Goal: Task Accomplishment & Management: Manage account settings

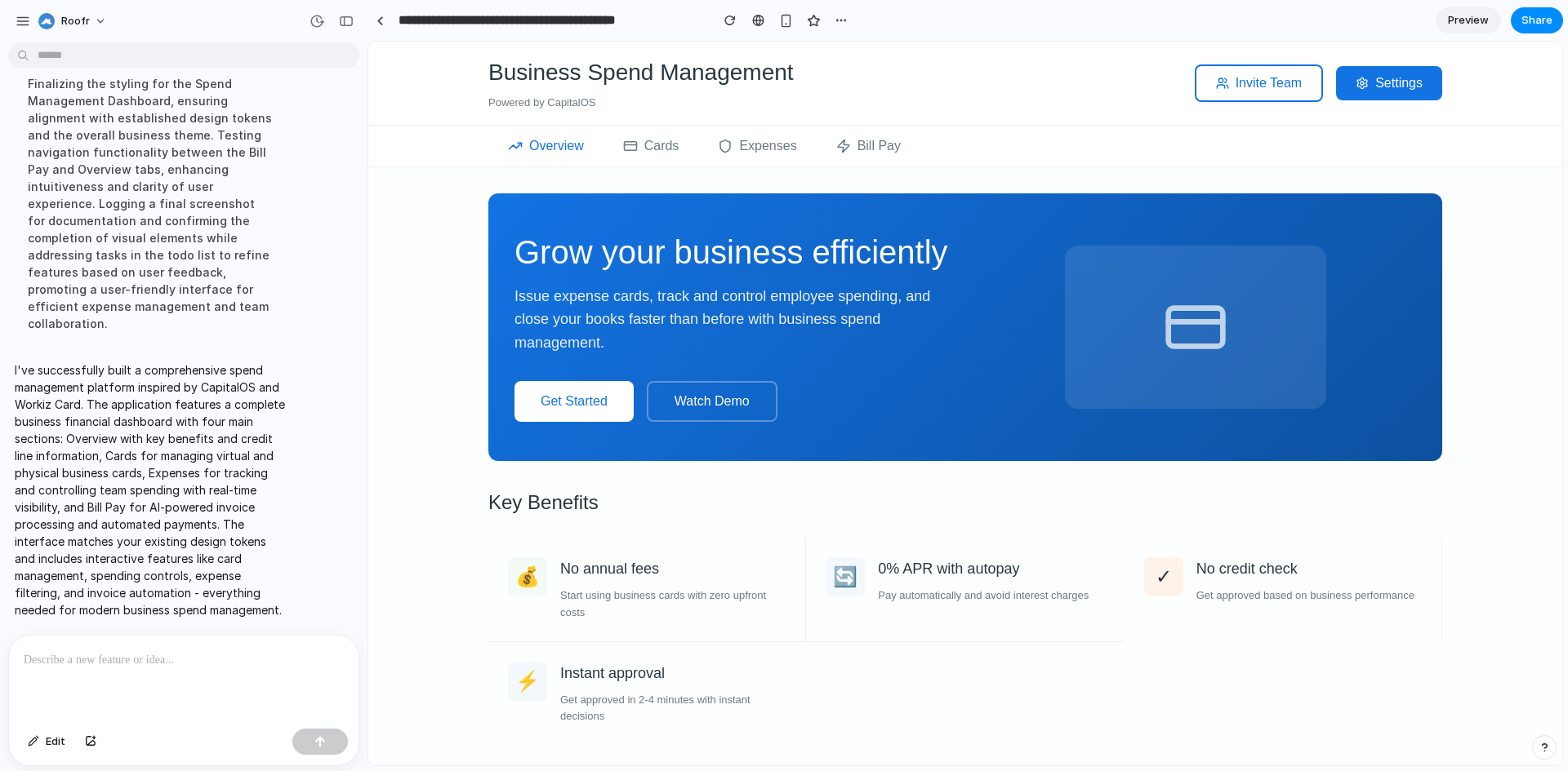
click at [652, 152] on button "Cards" at bounding box center [651, 146] width 95 height 40
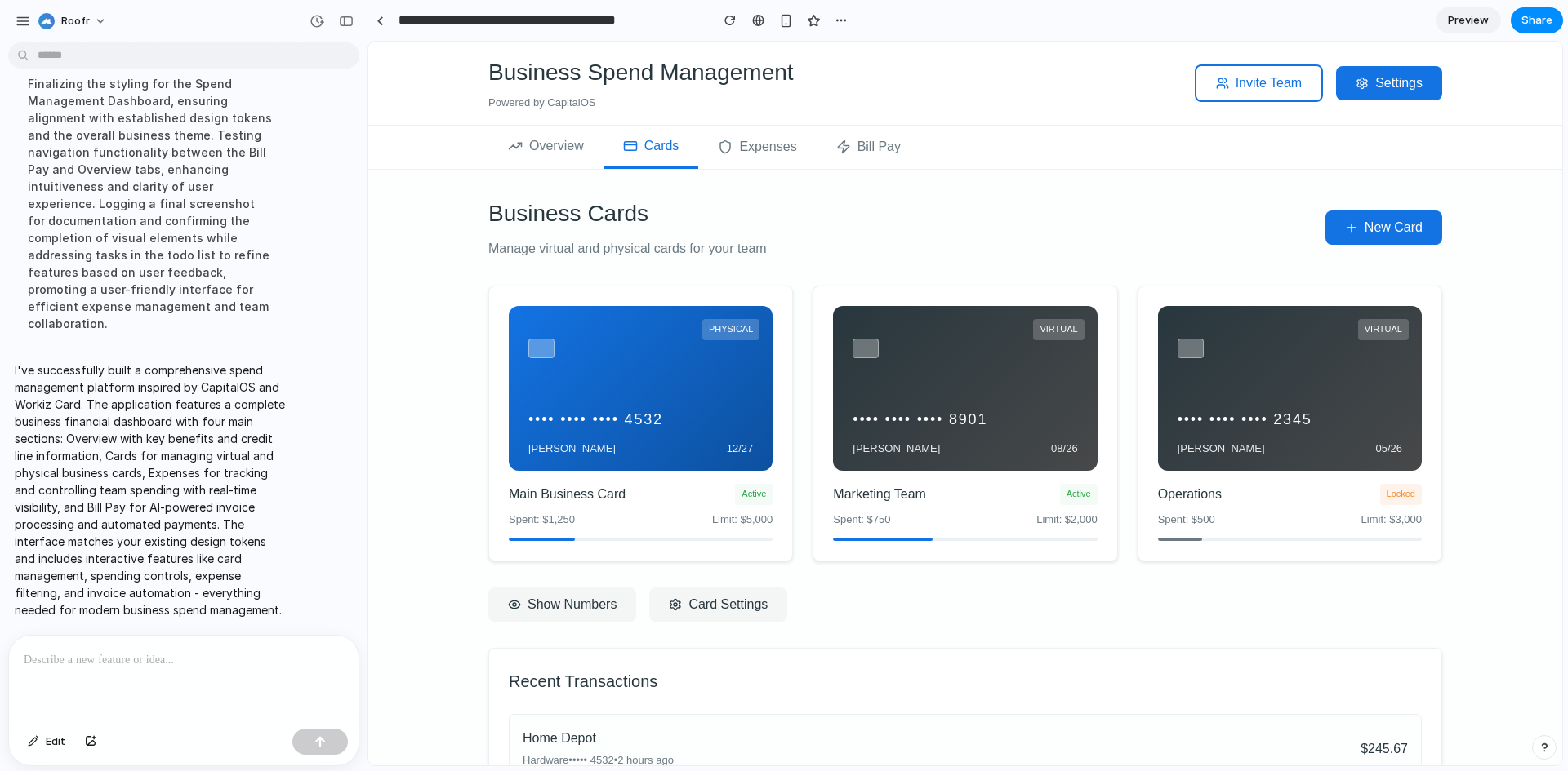
click at [765, 144] on button "Expenses" at bounding box center [757, 147] width 118 height 43
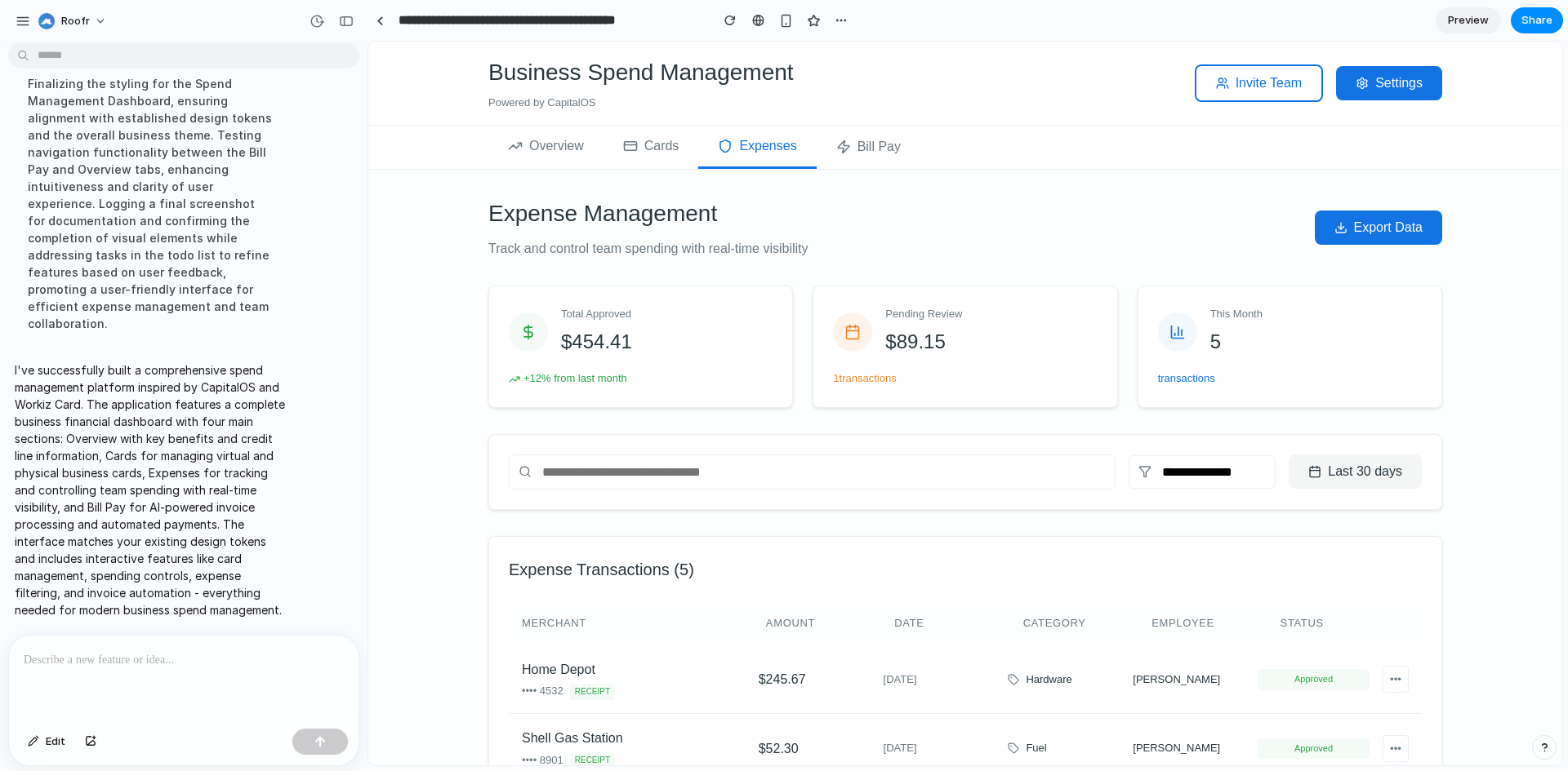
click at [854, 142] on button "Bill Pay" at bounding box center [868, 147] width 104 height 43
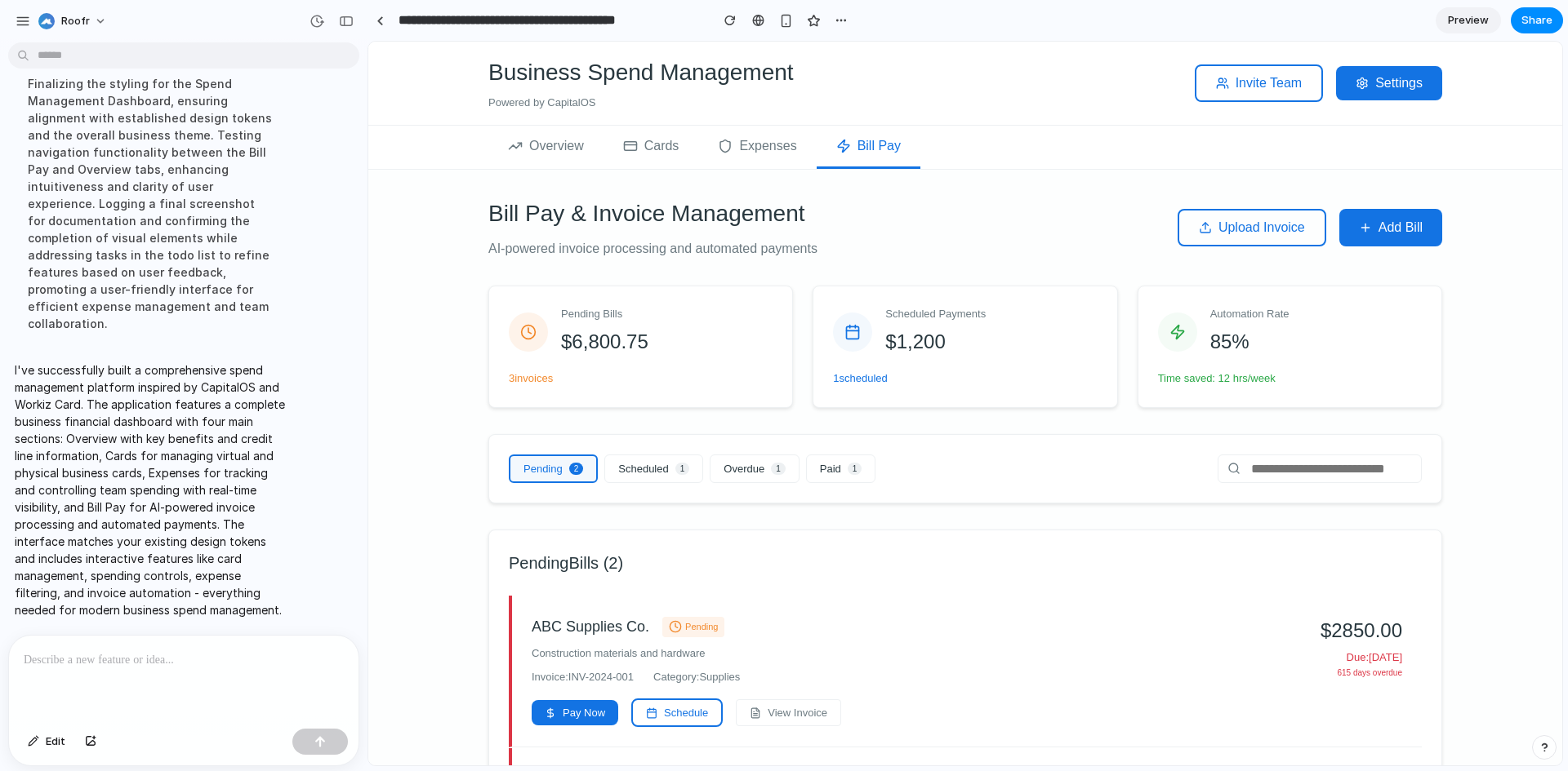
click at [536, 148] on button "Overview" at bounding box center [545, 147] width 115 height 43
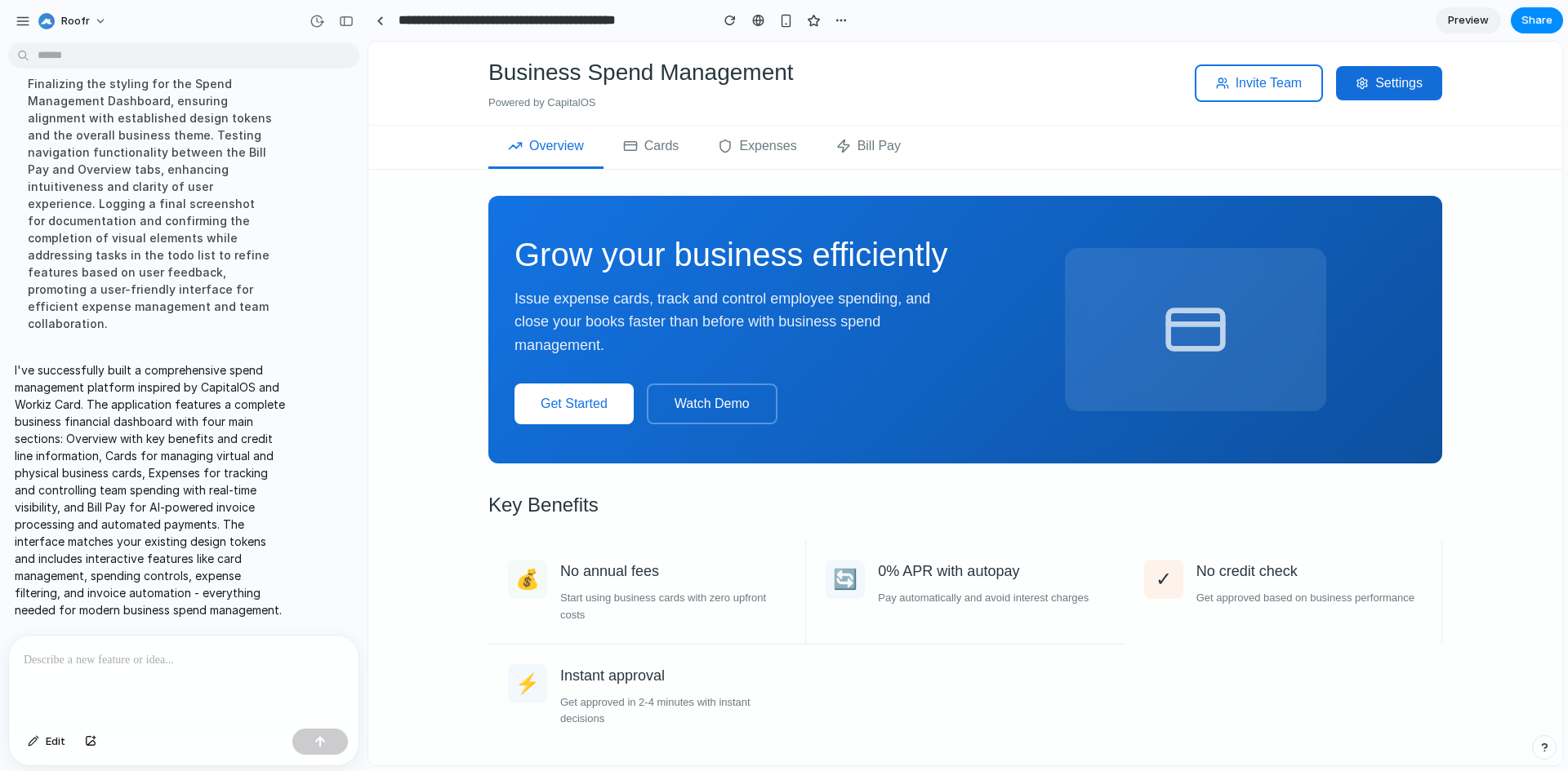
click at [1364, 92] on button "Settings" at bounding box center [1389, 83] width 106 height 35
click at [1399, 83] on button "Settings" at bounding box center [1389, 83] width 106 height 35
click at [1240, 86] on button "Invite Team" at bounding box center [1259, 83] width 129 height 38
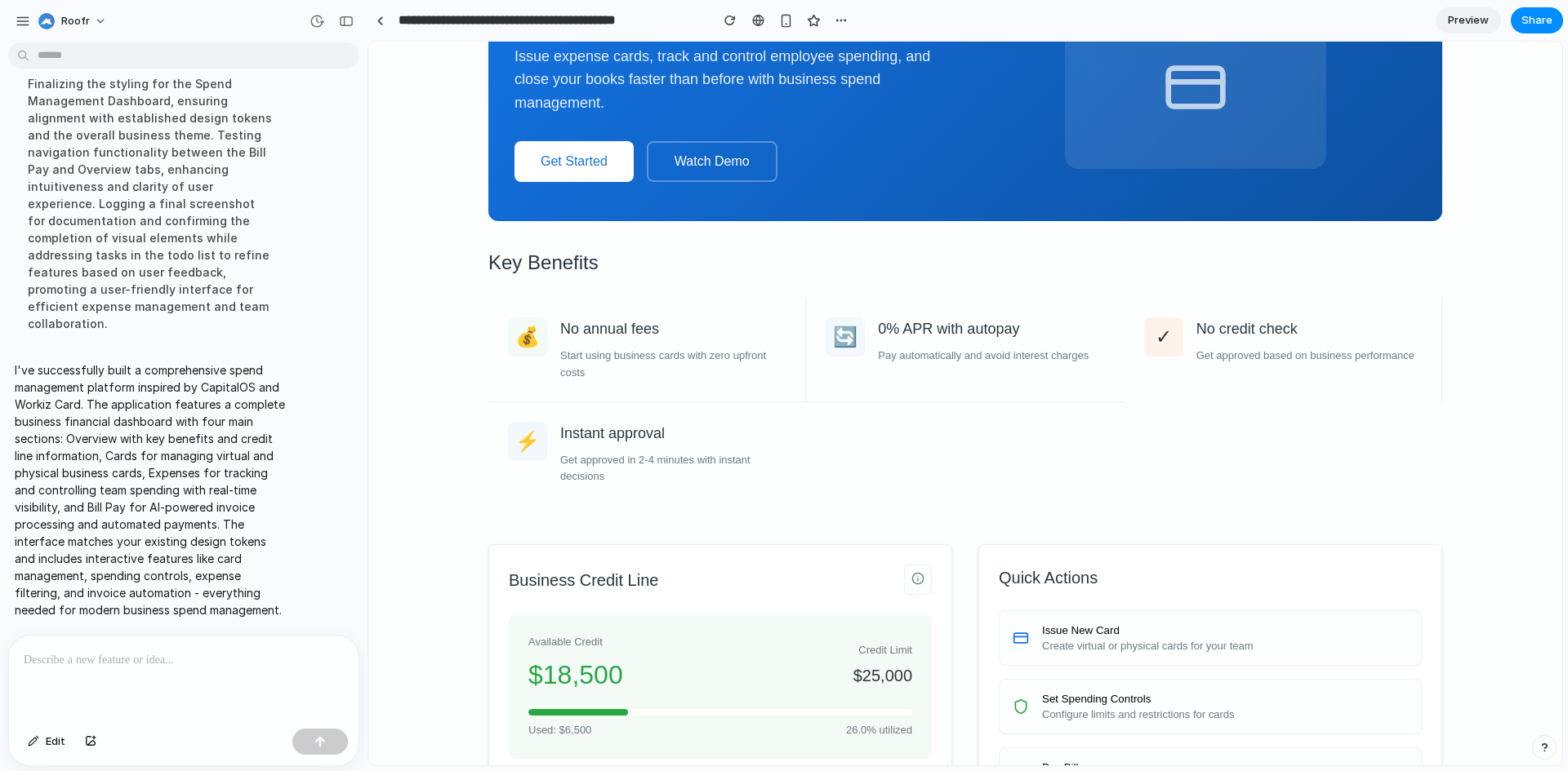
scroll to position [245, 0]
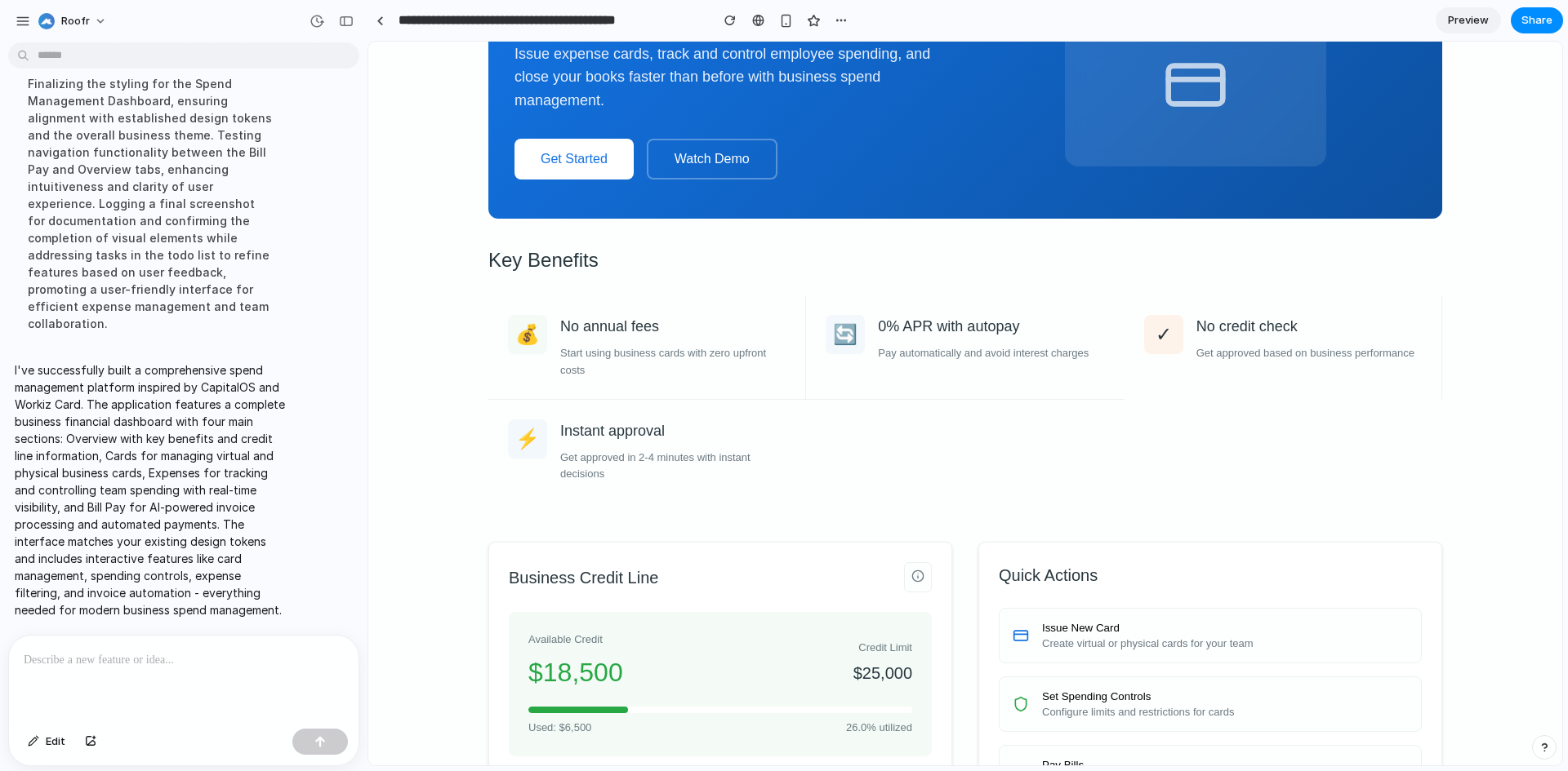
click at [712, 161] on button "Watch Demo" at bounding box center [712, 159] width 131 height 40
click at [582, 144] on button "Get Started" at bounding box center [573, 159] width 119 height 40
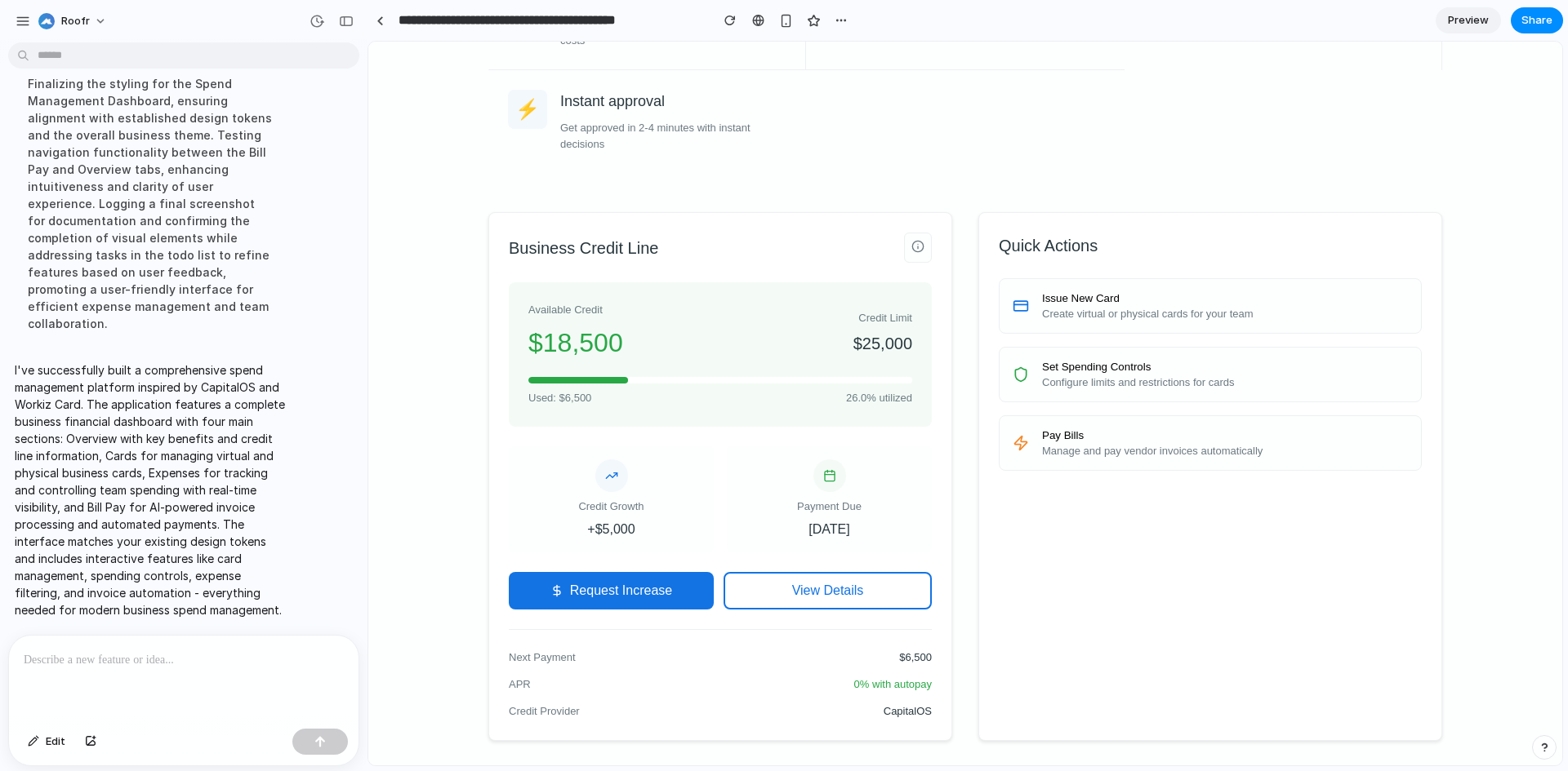
scroll to position [576, 0]
click at [610, 599] on button "Request Increase" at bounding box center [611, 589] width 205 height 38
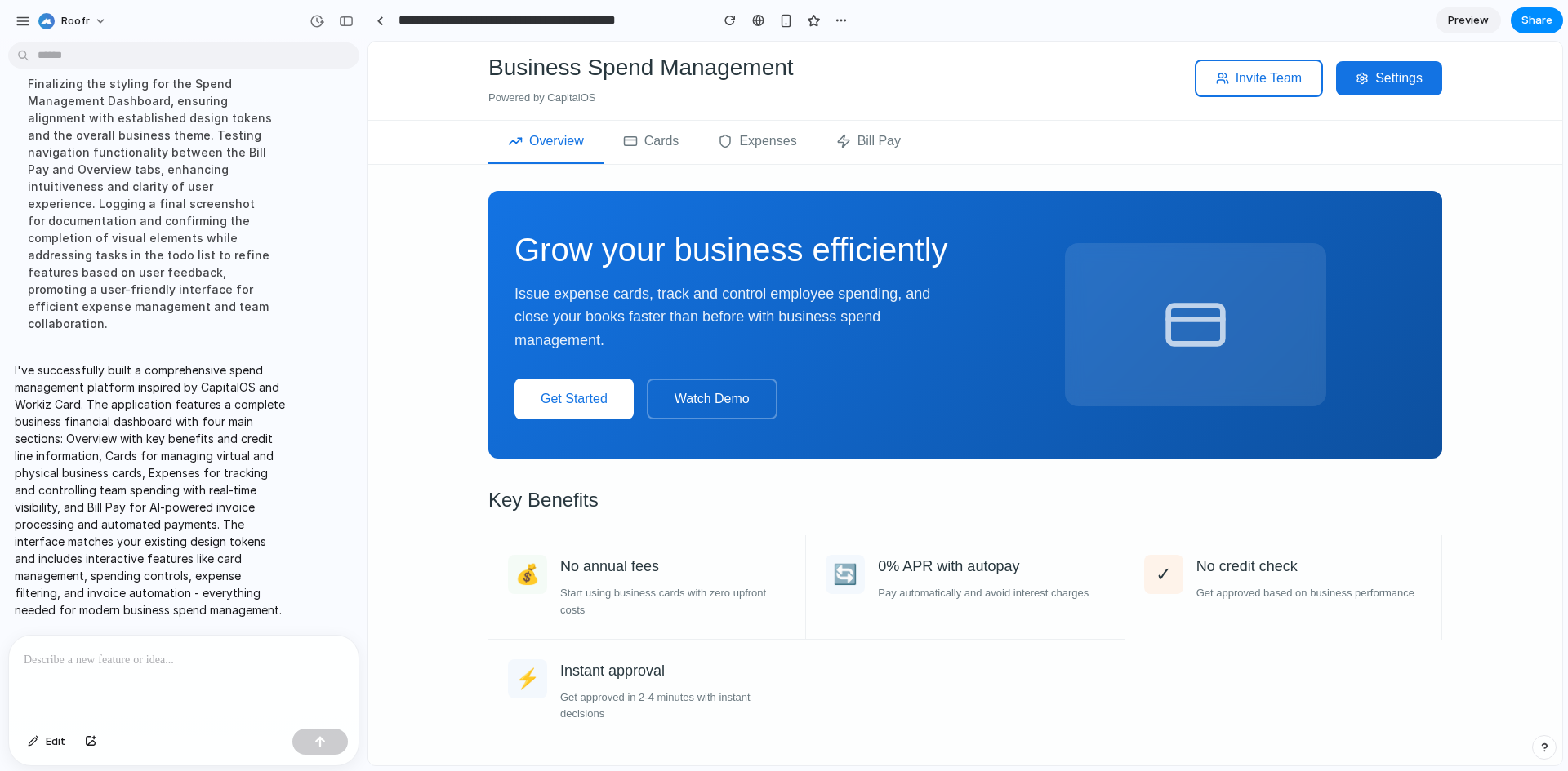
scroll to position [0, 0]
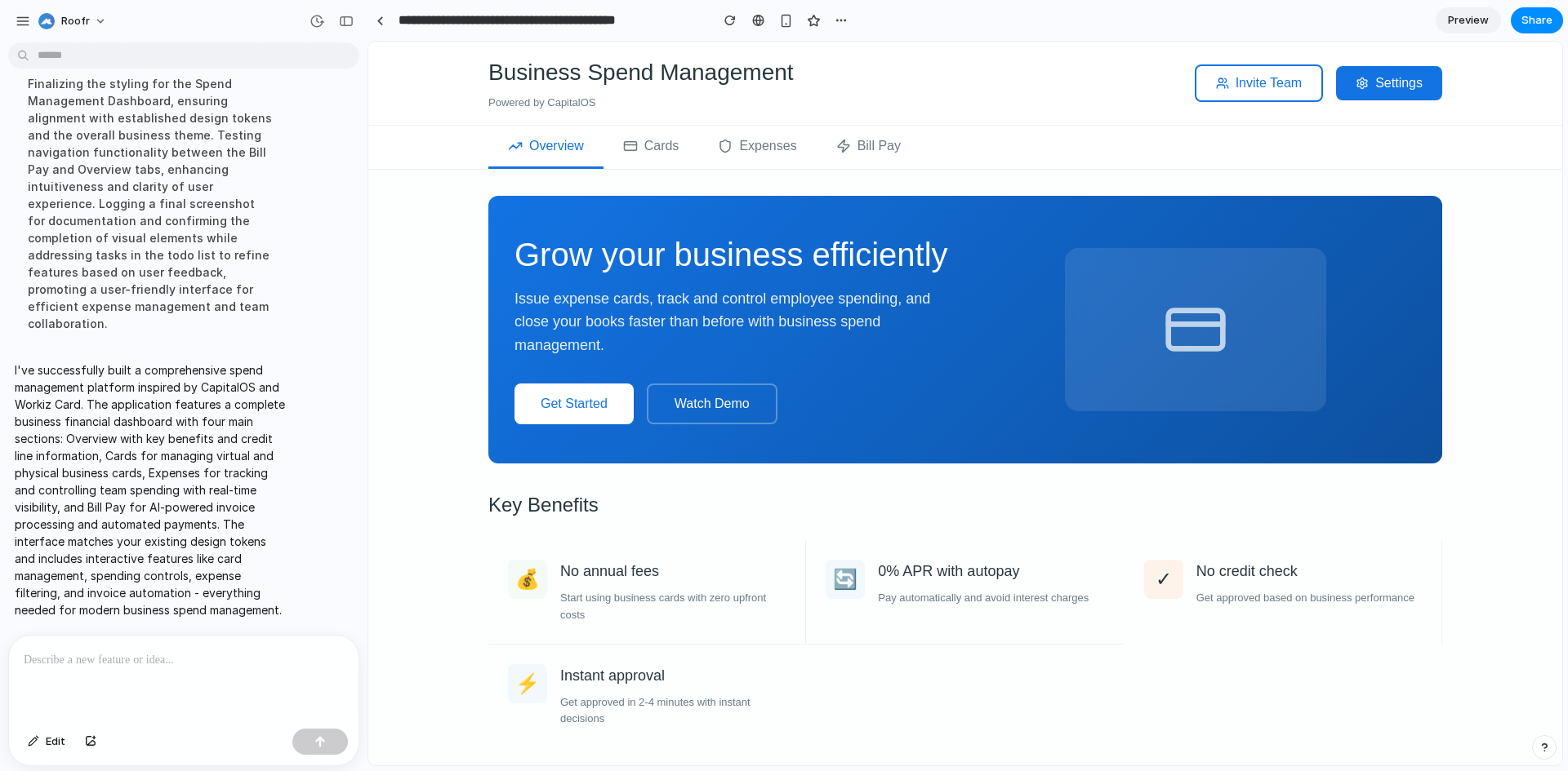
click at [658, 157] on button "Cards" at bounding box center [651, 147] width 95 height 43
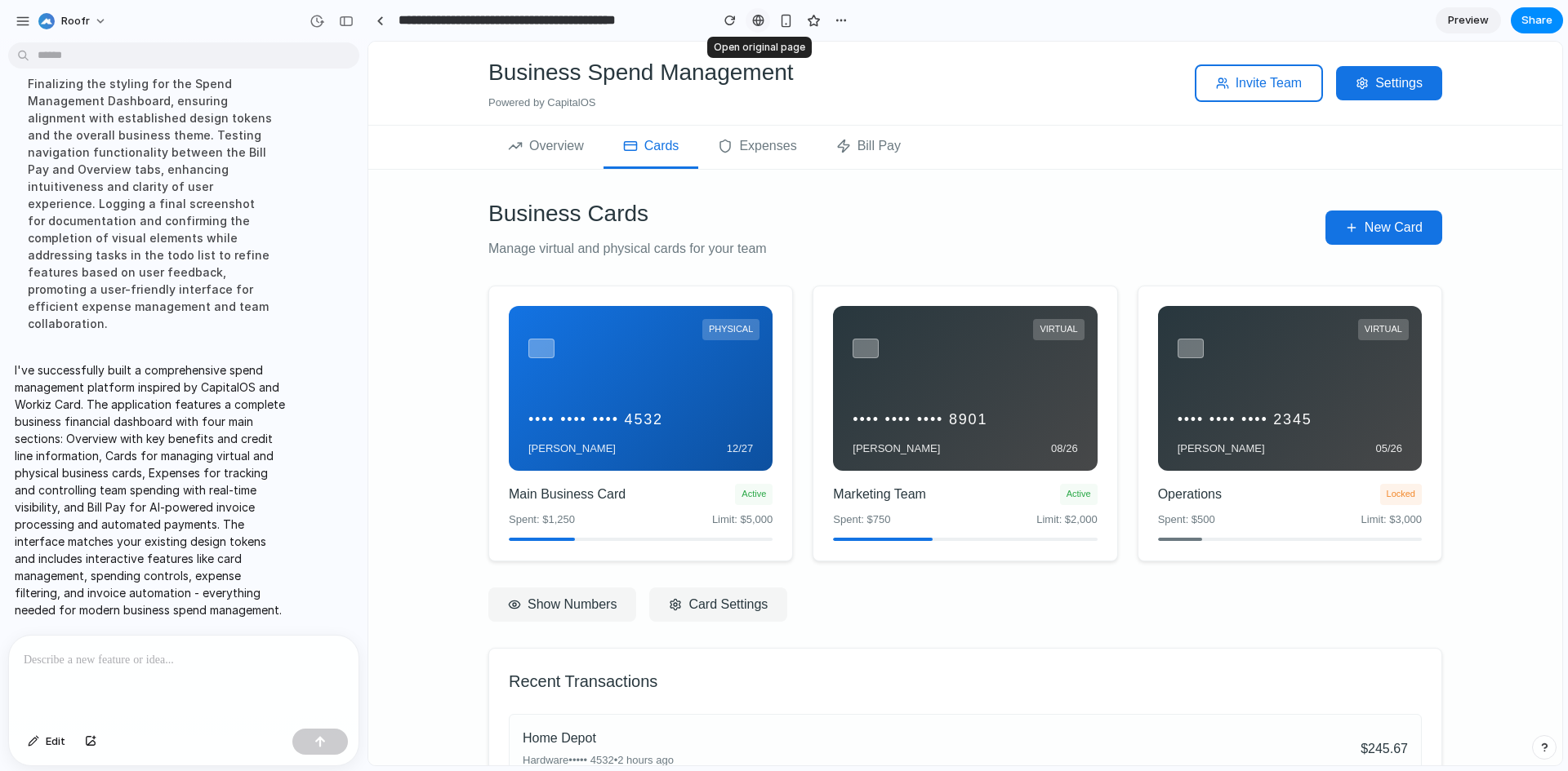
click at [762, 20] on div at bounding box center [758, 20] width 13 height 13
click at [784, 26] on div "button" at bounding box center [786, 20] width 13 height 13
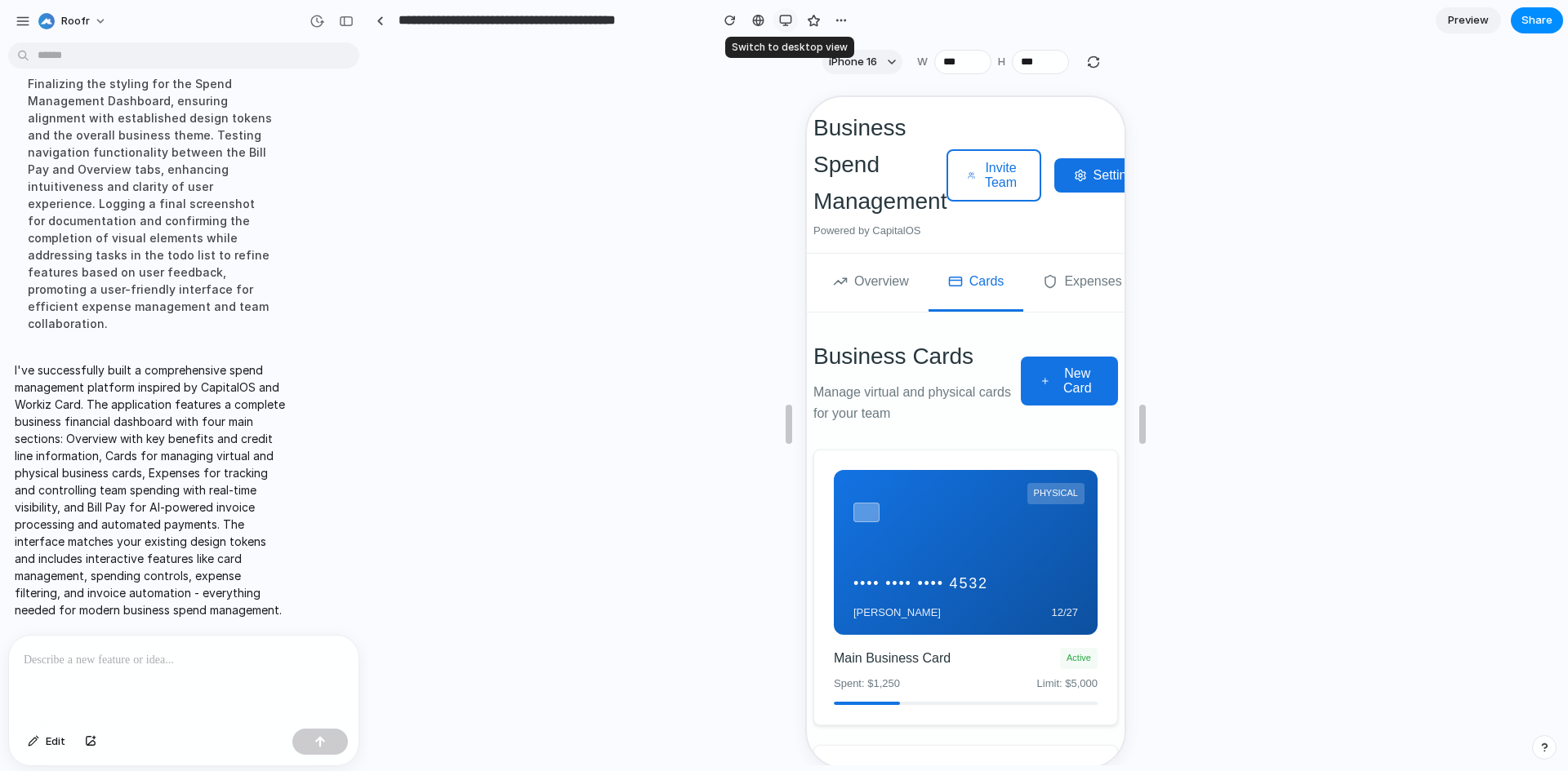
click at [784, 26] on div "button" at bounding box center [786, 20] width 13 height 13
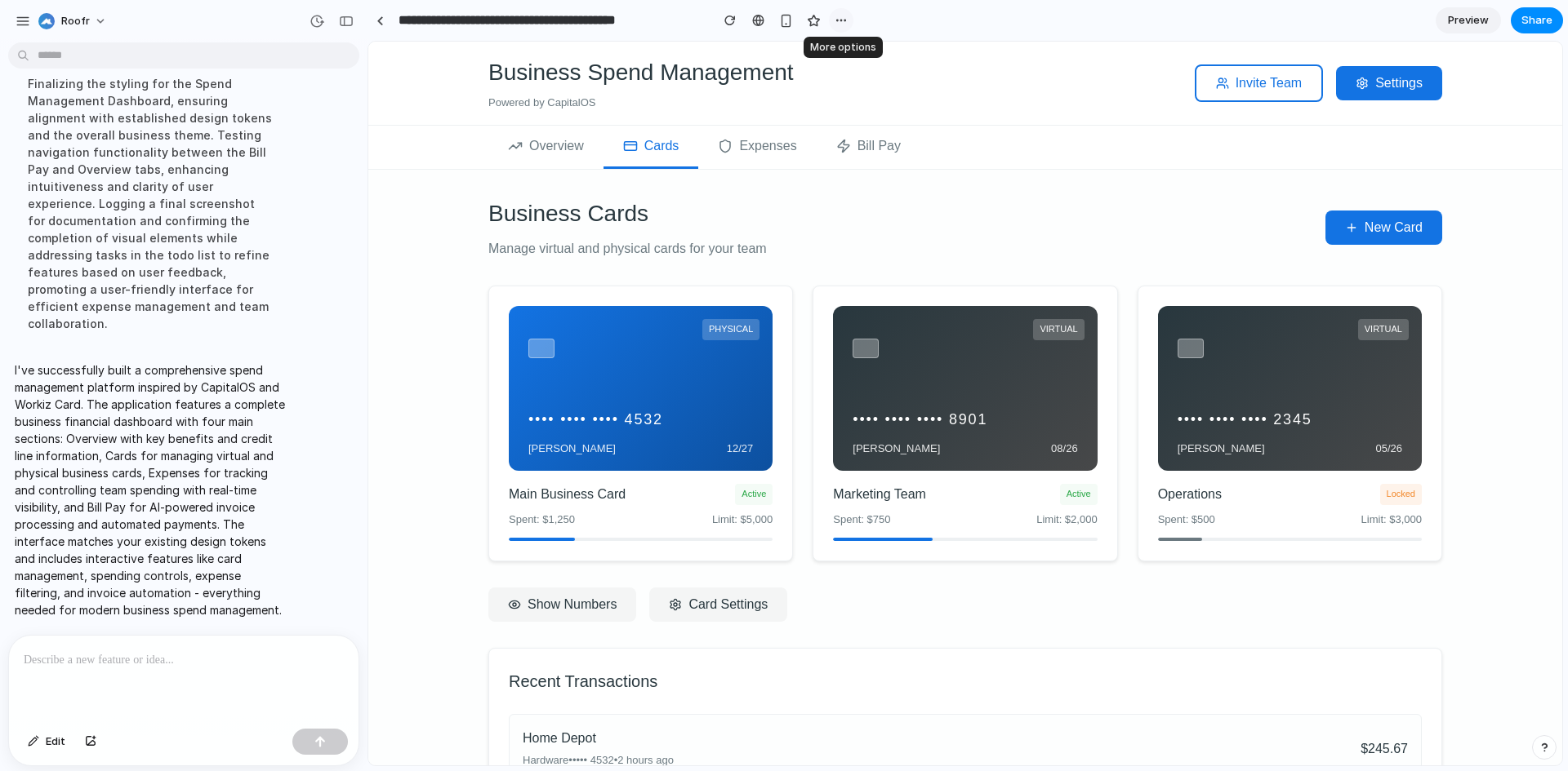
click at [846, 19] on div "button" at bounding box center [841, 20] width 13 height 13
click at [892, 21] on div "Duplicate Delete" at bounding box center [784, 385] width 1568 height 771
click at [1474, 17] on span "Preview" at bounding box center [1469, 20] width 40 height 16
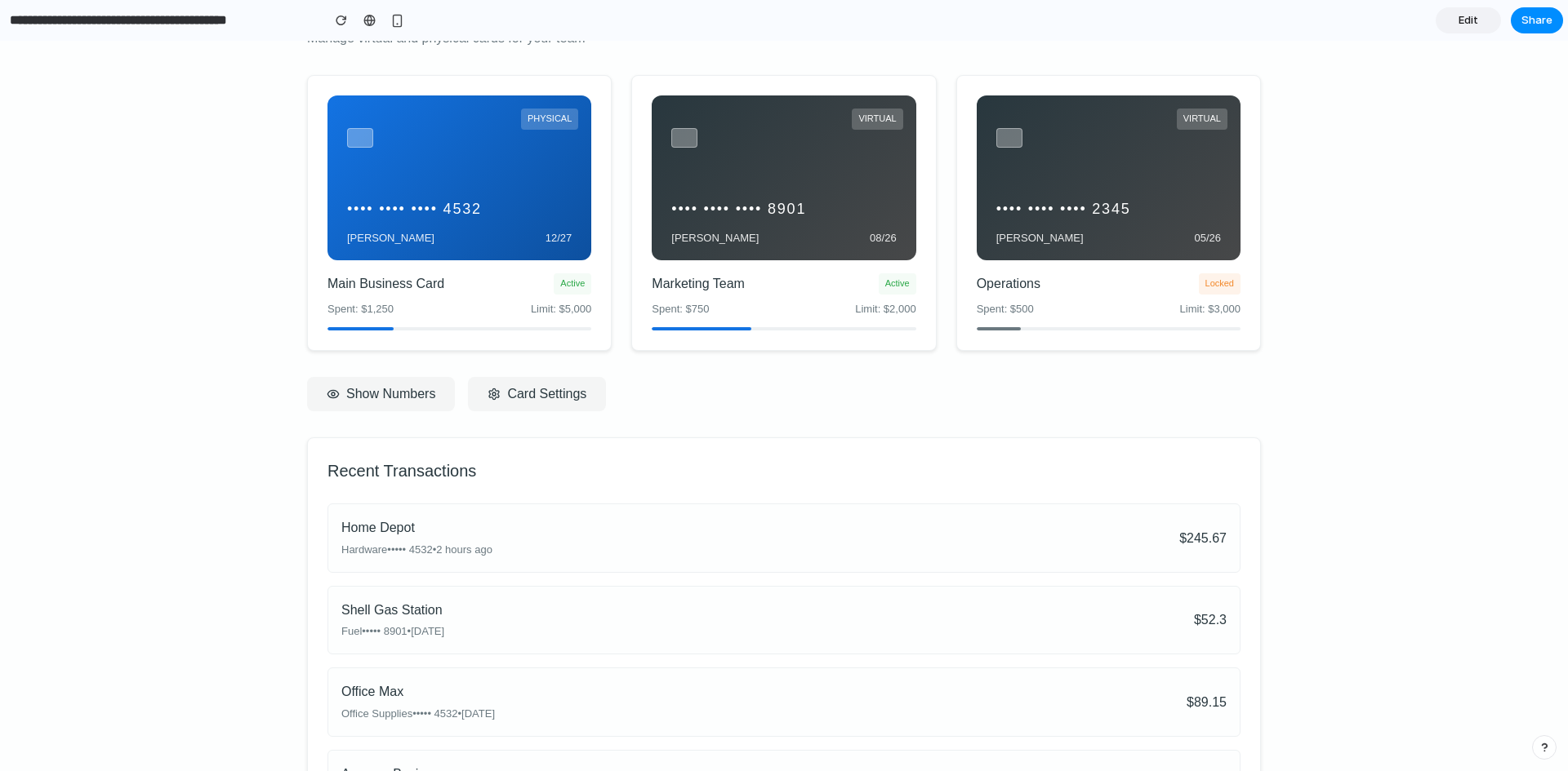
scroll to position [303, 0]
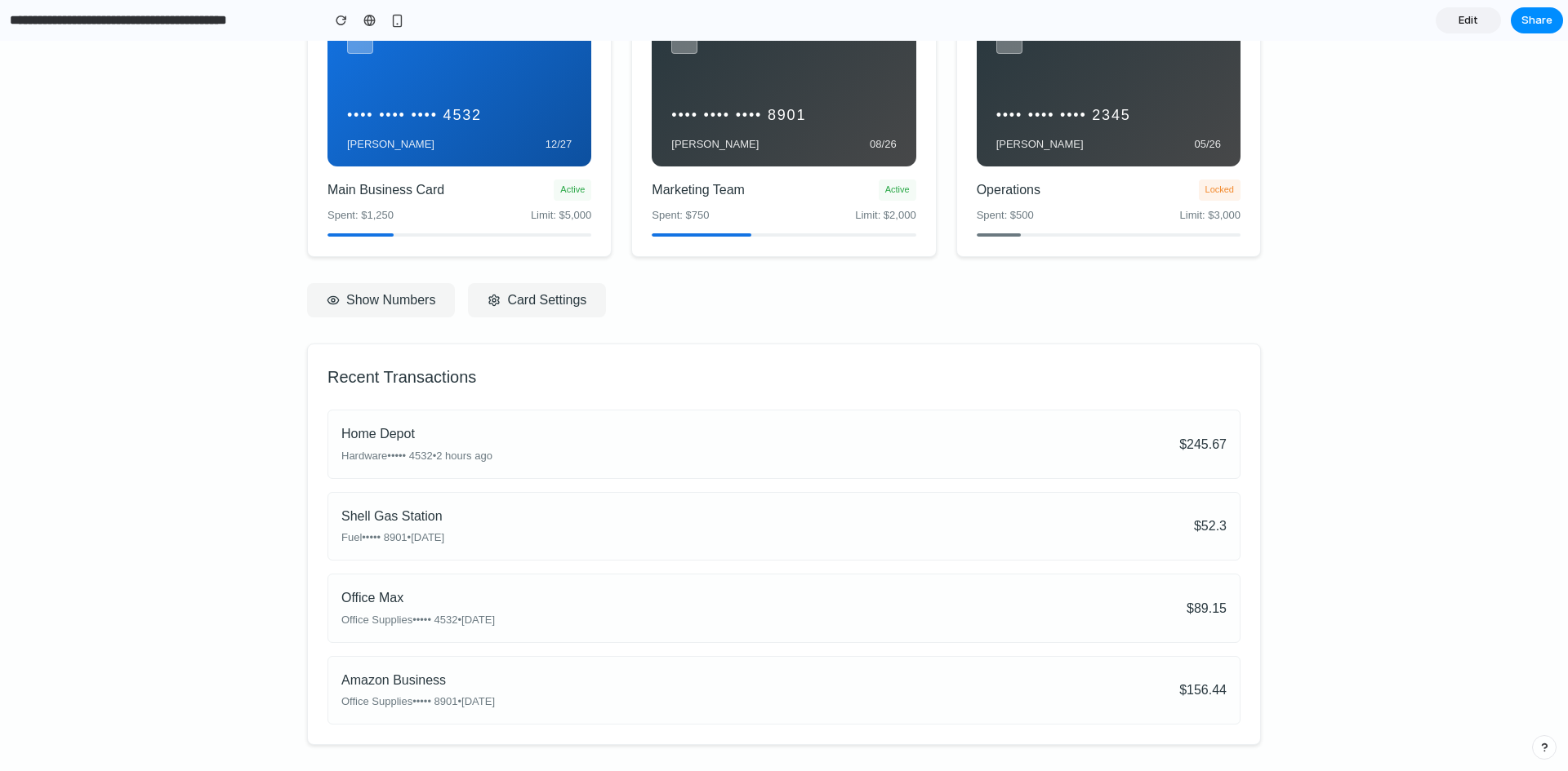
click at [487, 590] on div "Office Max" at bounding box center [418, 598] width 153 height 21
click at [475, 541] on div "Shell Gas Station Fuel • •••• 8901 • [DATE] $ 52.3" at bounding box center [783, 526] width 913 height 68
click at [548, 297] on button "Card Settings" at bounding box center [537, 300] width 138 height 35
click at [405, 297] on button "Show Numbers" at bounding box center [380, 300] width 148 height 35
click at [390, 304] on button "Hide Numbers" at bounding box center [378, 300] width 142 height 35
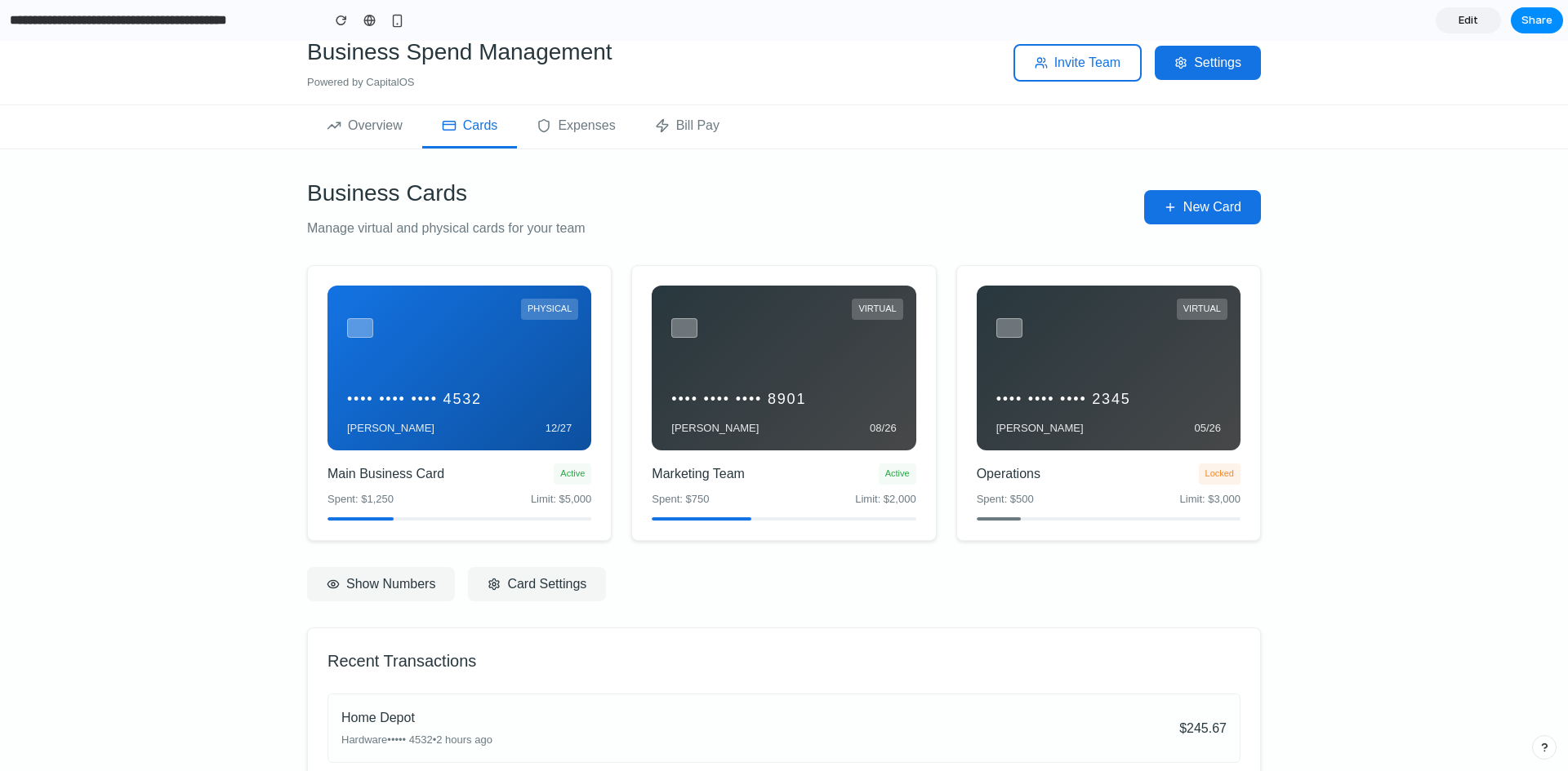
scroll to position [0, 0]
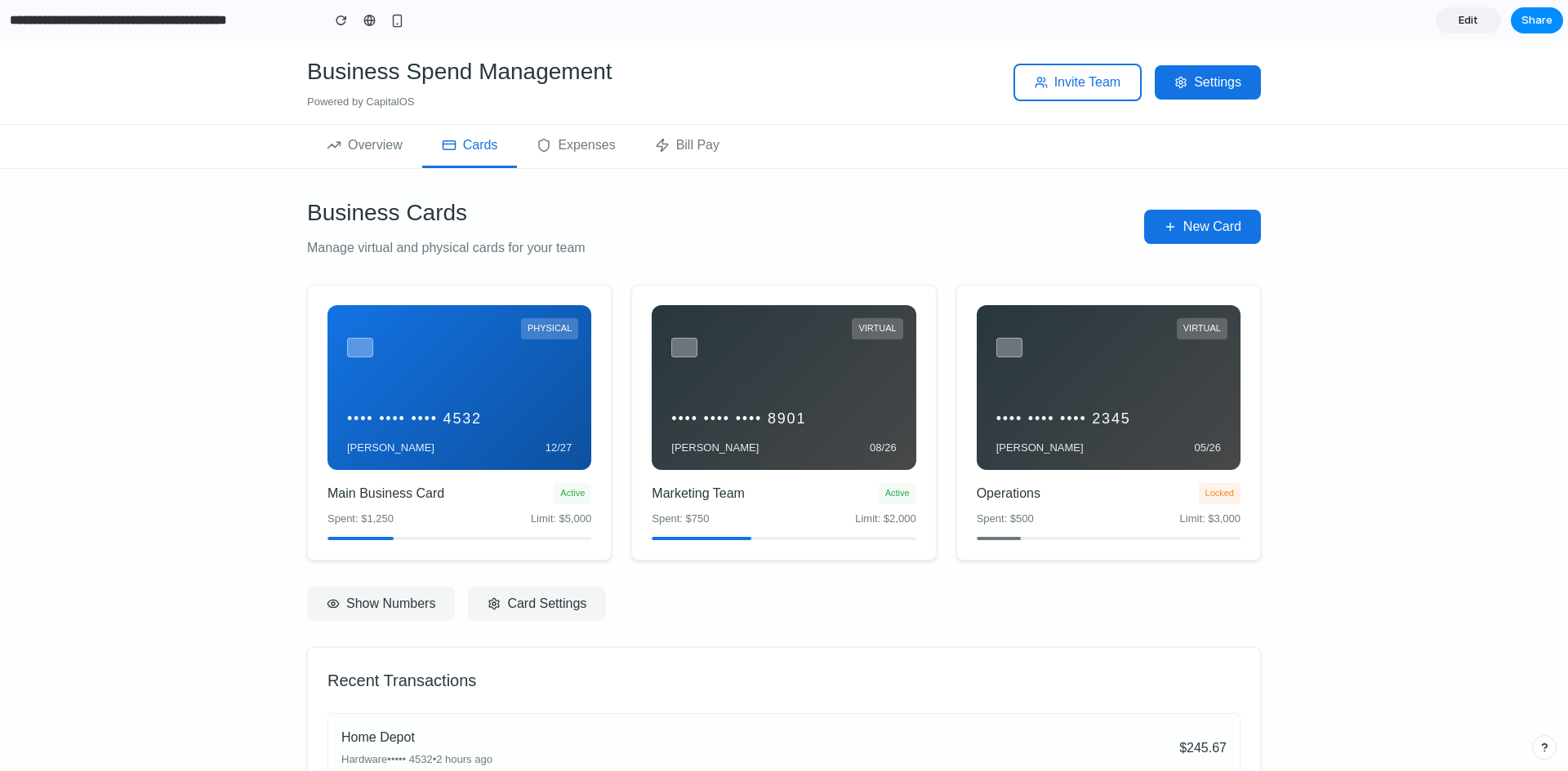
click at [581, 140] on button "Expenses" at bounding box center [576, 146] width 118 height 43
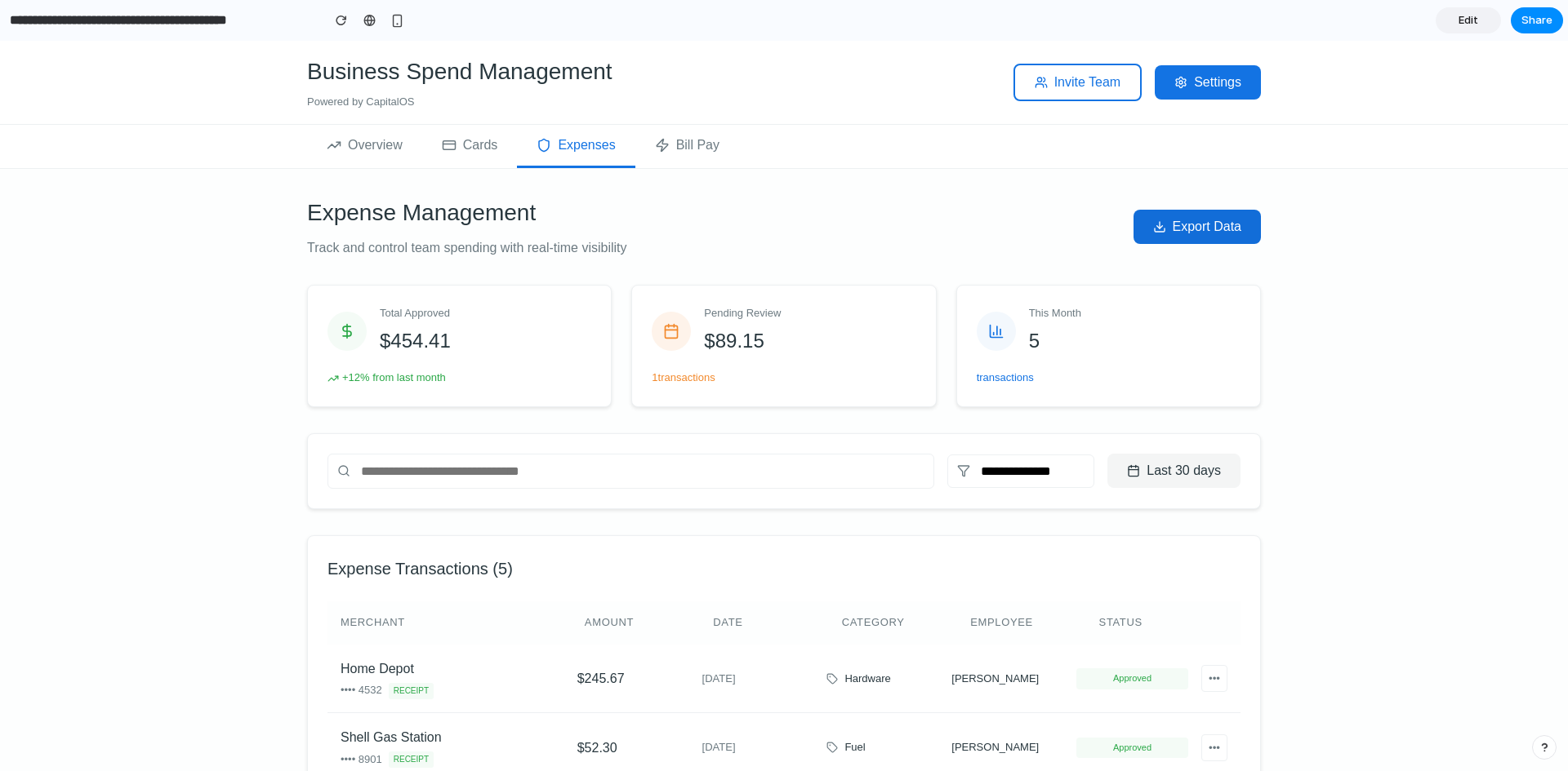
click at [1173, 230] on button "Export Data" at bounding box center [1197, 227] width 127 height 35
click at [787, 339] on div "Pending Review $ 89.15" at bounding box center [783, 330] width 264 height 51
click at [386, 153] on button "Overview" at bounding box center [364, 146] width 115 height 43
